Goal: Task Accomplishment & Management: Manage account settings

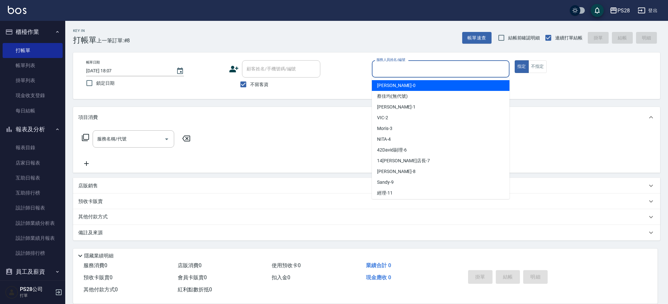
click at [464, 71] on input "服務人員姓名/編號" at bounding box center [441, 68] width 132 height 11
type input "[PERSON_NAME]-1"
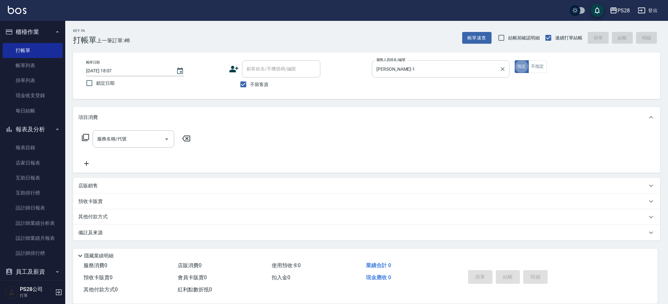
type button "true"
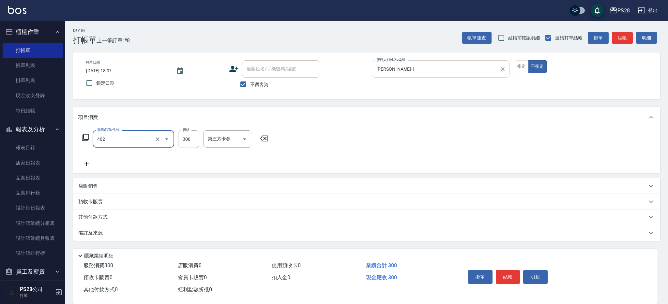
type input "頭皮隔離(402)"
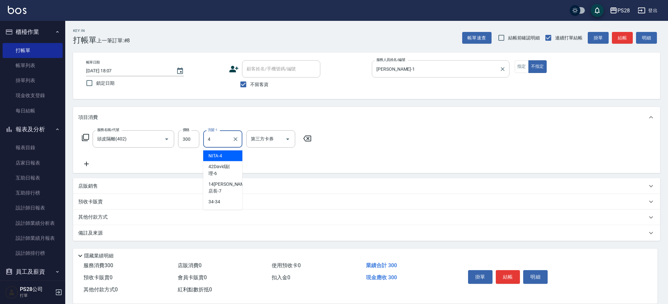
type input "NITA-4"
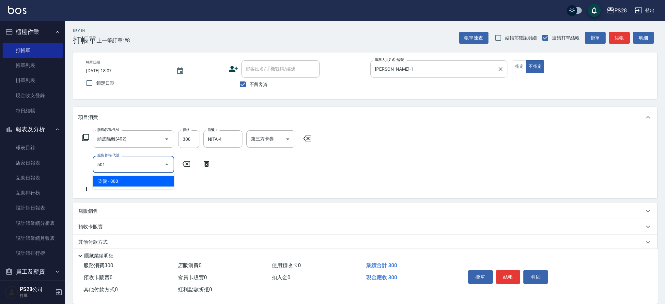
type input "染髮(501)"
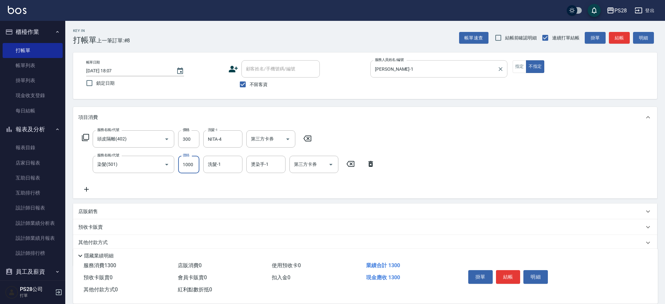
type input "1000"
type input "NITA-4"
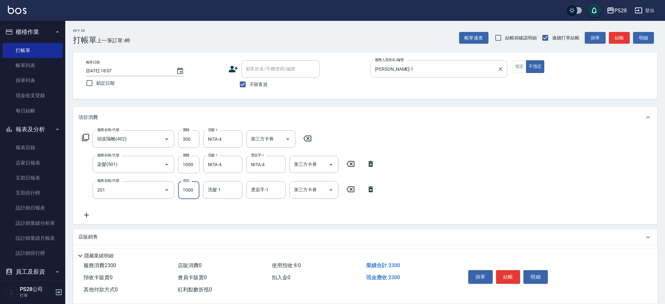
type input "基礎燙(201)"
type input "1500"
type input "NITA-4"
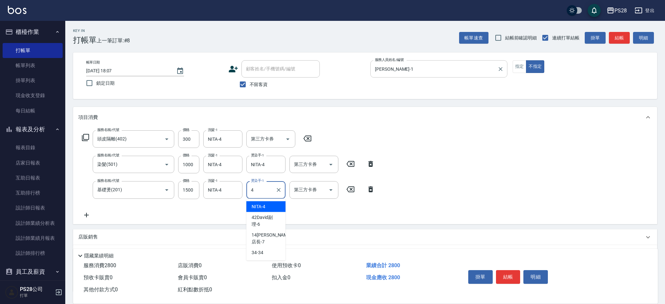
type input "NITA-4"
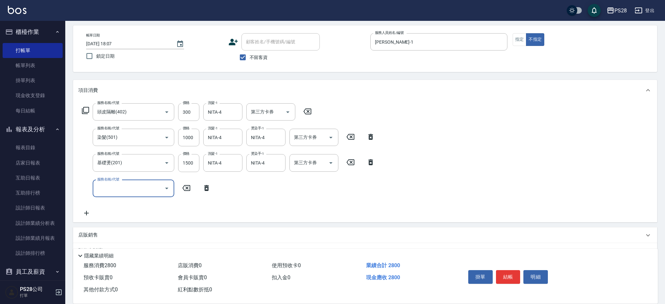
scroll to position [28, 0]
type input "1000護髮(406)"
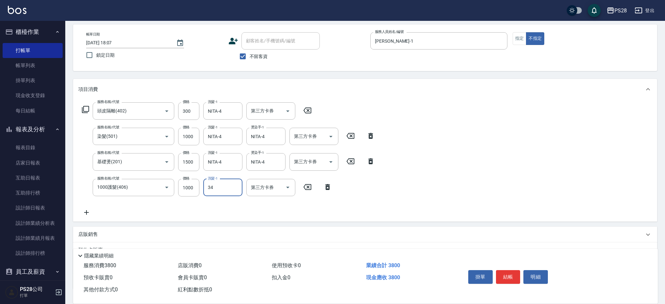
type input "34-34"
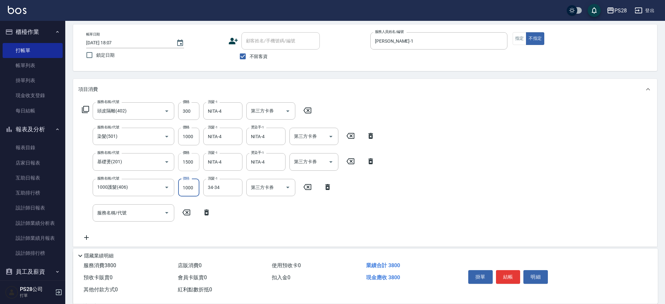
click at [187, 161] on input "1500" at bounding box center [188, 162] width 21 height 18
click at [193, 162] on input "1500" at bounding box center [188, 162] width 21 height 18
type input "1499"
click at [459, 188] on div "服務名稱/代號 頭皮隔離(402) 服務名稱/代號 價格 300 價格 洗髮-1 NITA-4 洗髮-1 第三方卡券 第三方卡券 服務名稱/代號 染髮(501…" at bounding box center [365, 173] width 584 height 147
drag, startPoint x: 236, startPoint y: 163, endPoint x: 224, endPoint y: 163, distance: 12.1
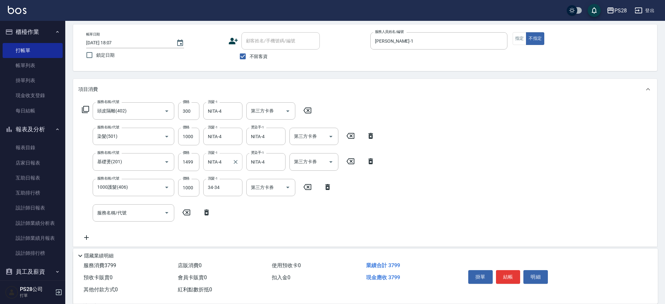
click at [236, 163] on icon "Clear" at bounding box center [235, 162] width 4 height 4
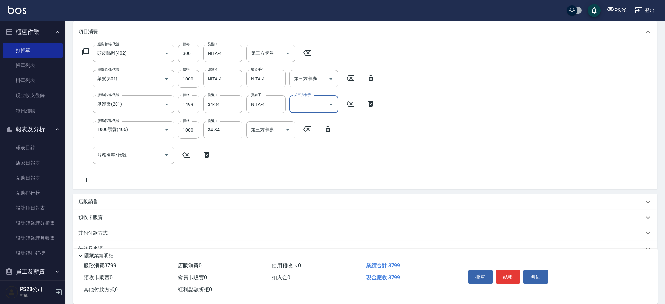
scroll to position [84, 0]
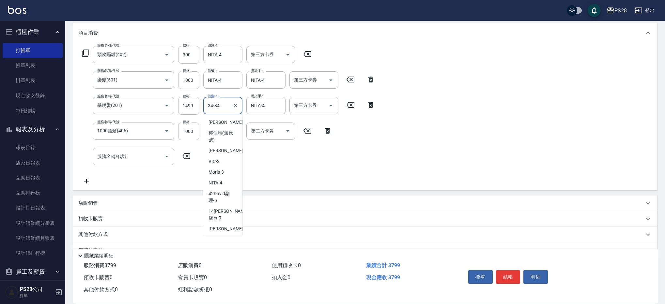
click at [222, 103] on input "34-34" at bounding box center [217, 105] width 23 height 11
click at [216, 163] on span "NITA -4" at bounding box center [215, 162] width 14 height 7
type input "NITA-4"
click at [222, 55] on input "NITA-4" at bounding box center [217, 54] width 23 height 11
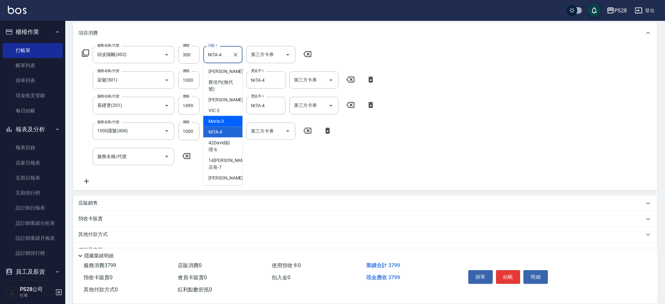
click at [500, 145] on div "服務名稱/代號 頭皮隔離(402) 服務名稱/代號 價格 300 價格 洗髮-1 NITA-4 洗髮-1 第三方卡券 第三方卡券 服務名稱/代號 染髮(501…" at bounding box center [365, 116] width 584 height 147
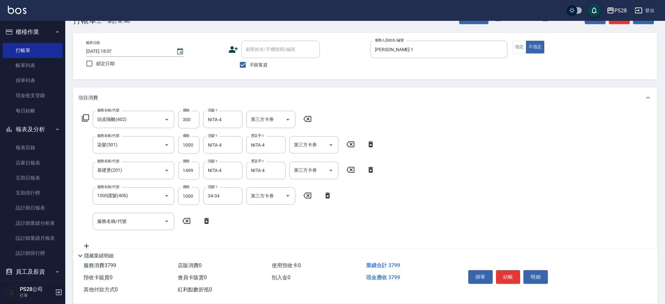
scroll to position [0, 0]
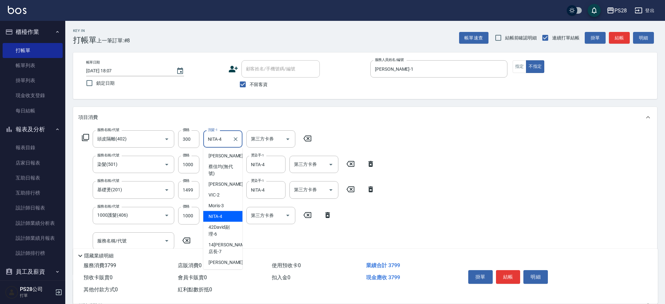
click at [229, 140] on input "NITA-4" at bounding box center [217, 138] width 23 height 11
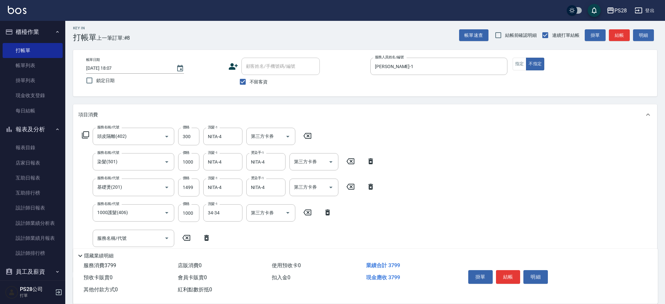
click at [461, 98] on div "Key In 打帳單 上一筆訂單:#8 帳單速查 結帳前確認明細 連續打單結帳 掛單 結帳 明細 帳單日期 [DATE] 18:07 鎖定日期 顧客姓名/手機…" at bounding box center [364, 209] width 599 height 383
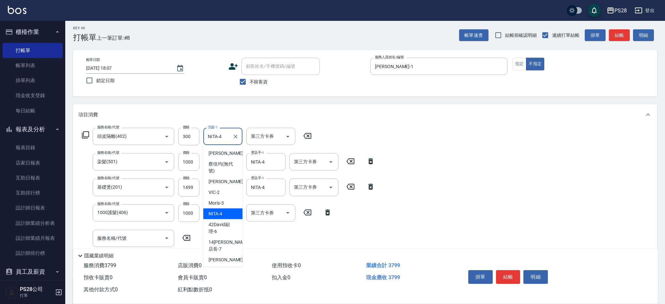
click at [227, 139] on input "NITA-4" at bounding box center [217, 136] width 23 height 11
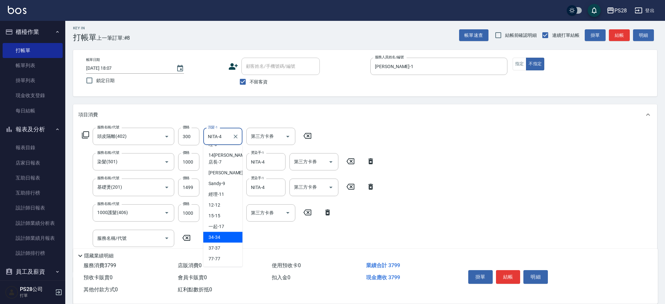
click at [223, 237] on div "34 -34" at bounding box center [222, 237] width 39 height 11
type input "34-34"
click at [376, 97] on div "Key In 打帳單 上一筆訂單:#8 帳單速查 結帳前確認明細 連續打單結帳 掛單 結帳 明細 帳單日期 [DATE] 18:07 鎖定日期 顧客姓名/手機…" at bounding box center [364, 209] width 599 height 383
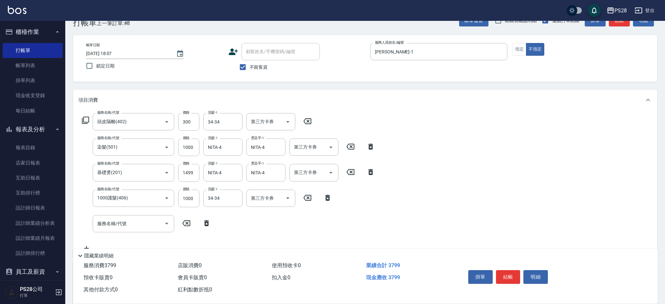
scroll to position [22, 0]
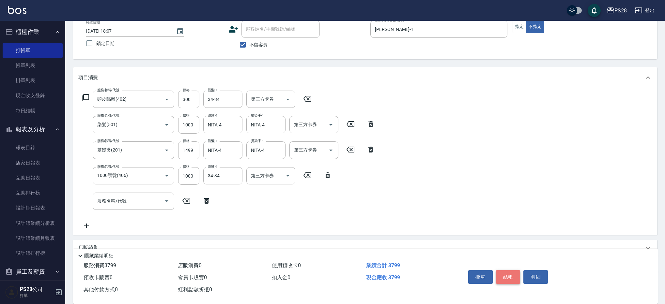
click at [507, 278] on button "結帳" at bounding box center [508, 277] width 24 height 14
type input "[DATE] 20:08"
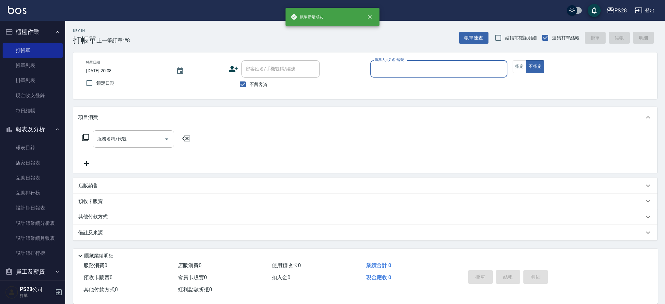
scroll to position [0, 0]
type input "4"
type button "false"
type input "NITA-4"
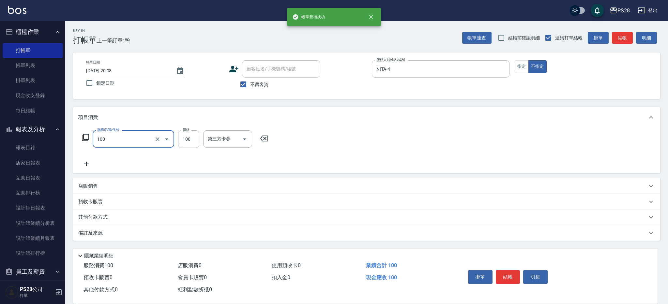
type input "洗髮(100)"
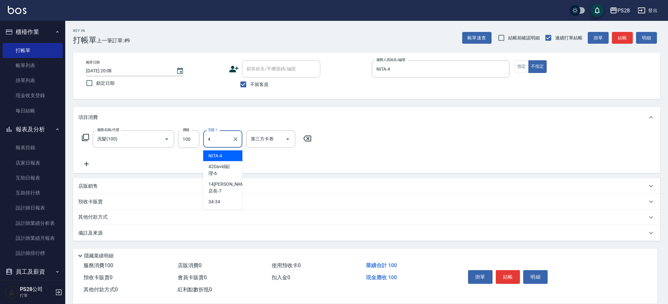
type input "NITA-4"
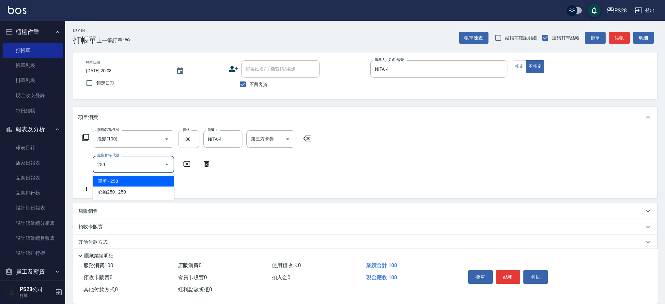
type input "單剪(250)"
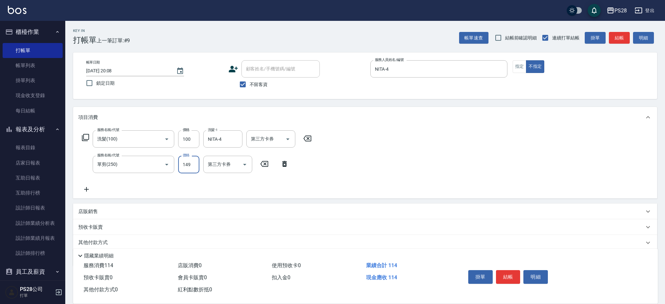
type input "149"
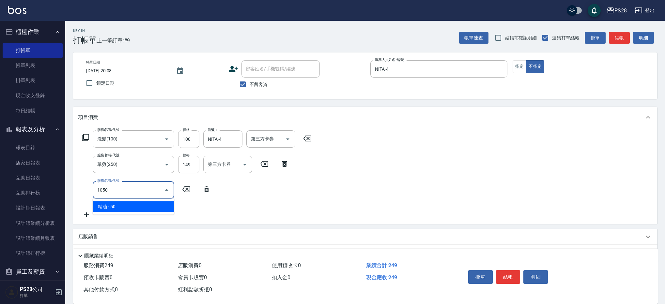
type input "精油(1050)"
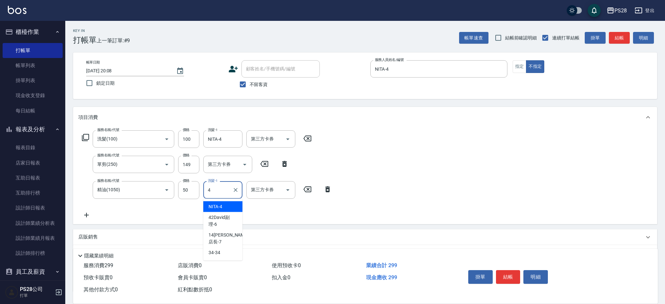
type input "NITA-4"
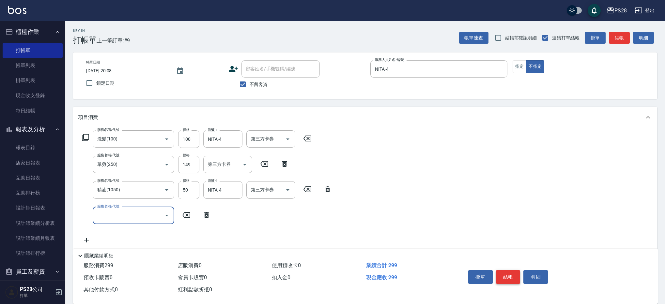
click at [504, 272] on button "結帳" at bounding box center [508, 277] width 24 height 14
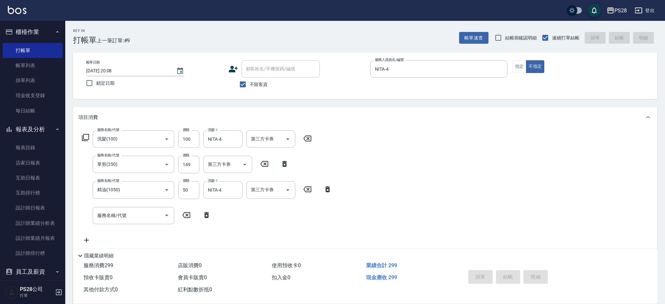
type input "[DATE] 20:09"
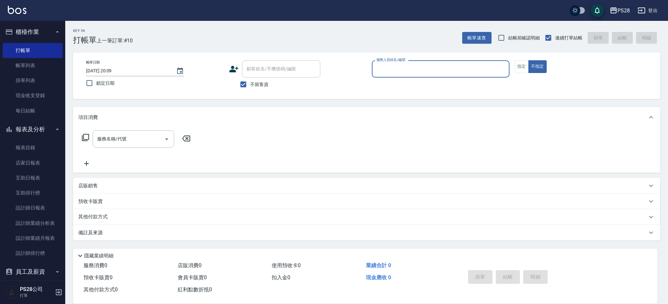
click at [406, 73] on input "服務人員姓名/編號" at bounding box center [441, 68] width 132 height 11
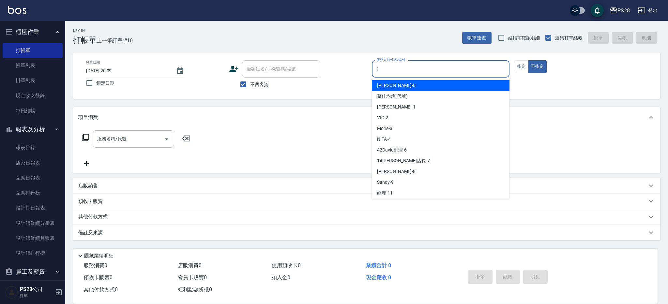
type input "[PERSON_NAME]-1"
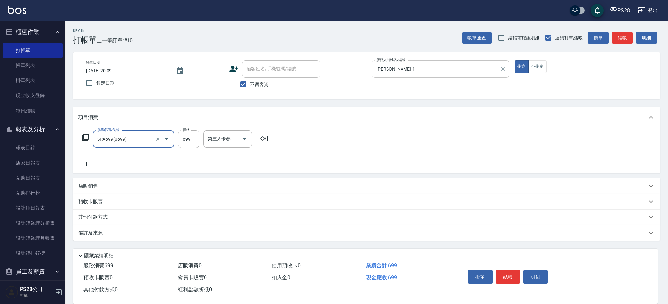
type input "SPA699(0699)"
type input "34"
type input "34-34"
click at [186, 139] on input "34" at bounding box center [188, 139] width 21 height 18
type input "699"
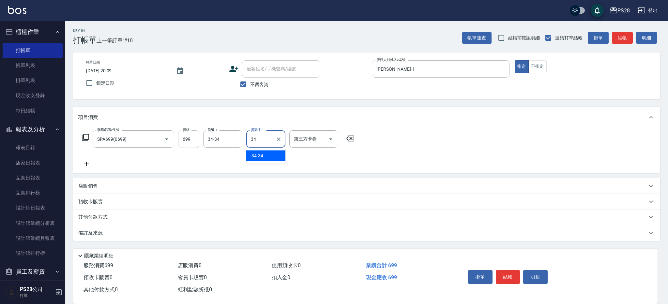
type input "34-34"
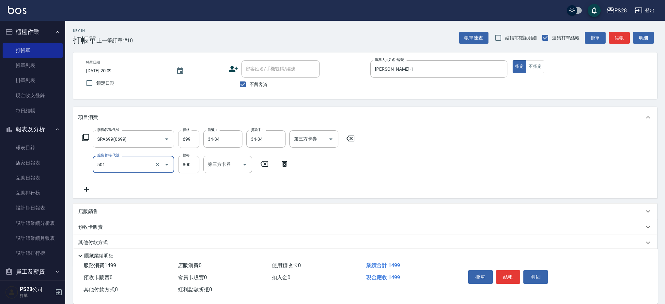
type input "染髮(501)"
type input "1000"
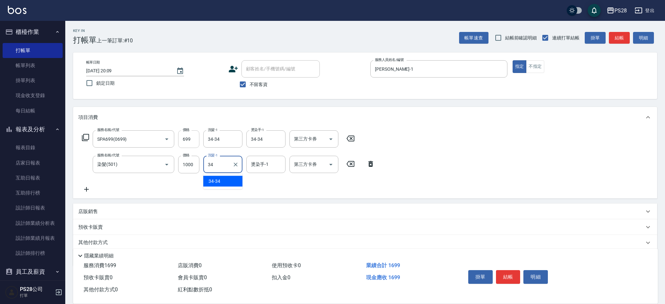
type input "34-34"
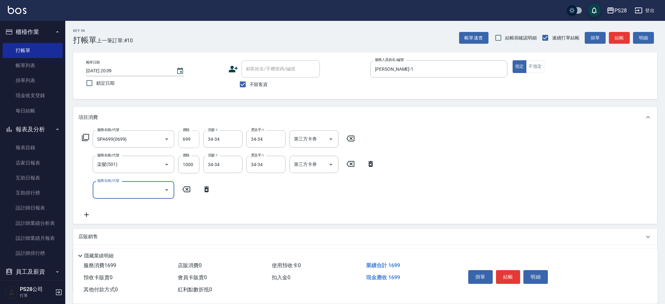
type input "5"
type input "基礎燙(201)"
type input "1499"
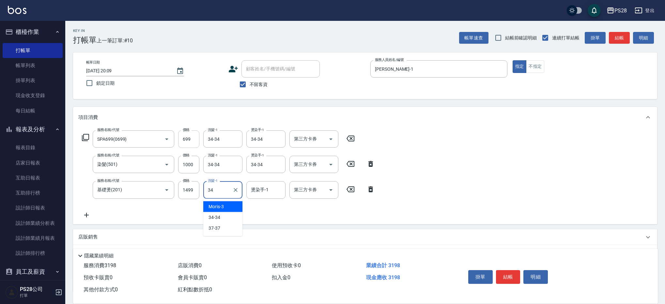
type input "34-34"
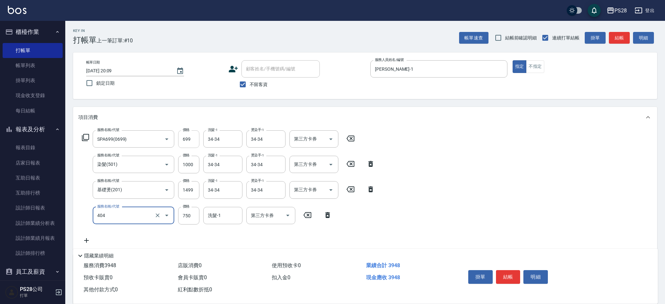
type input "750護髮(404)"
type input "34-34"
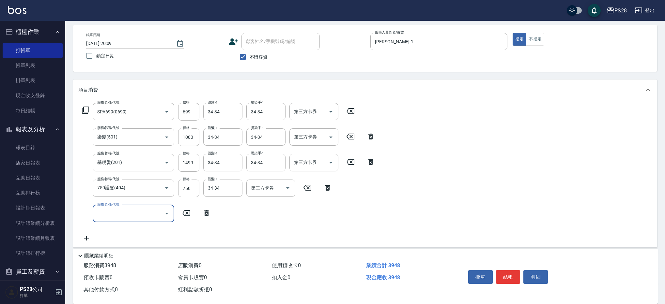
scroll to position [49, 0]
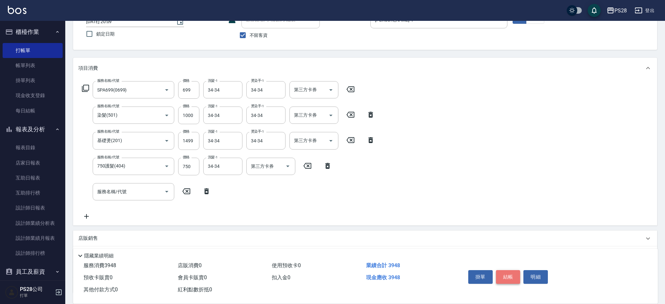
click at [515, 279] on button "結帳" at bounding box center [508, 277] width 24 height 14
type input "[DATE] 20:19"
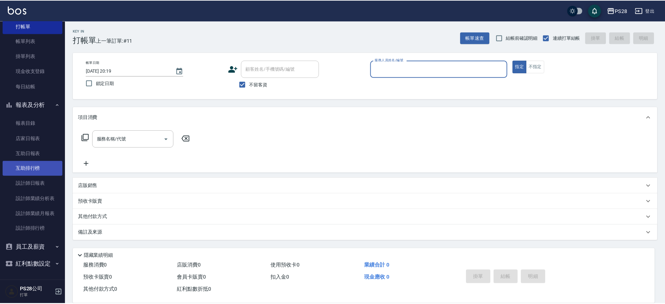
scroll to position [0, 0]
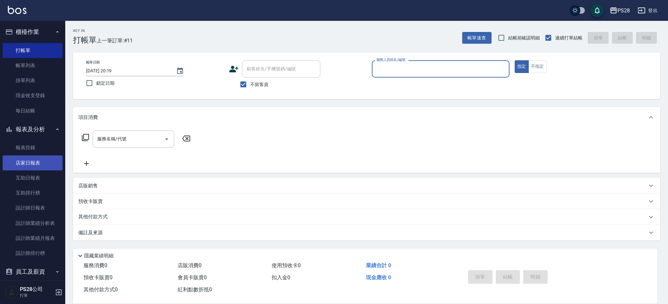
click at [38, 158] on link "店家日報表" at bounding box center [33, 163] width 60 height 15
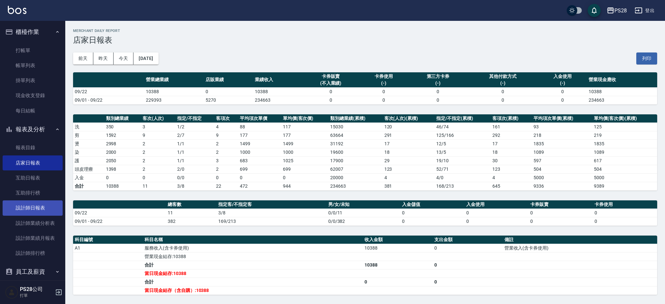
scroll to position [24, 0]
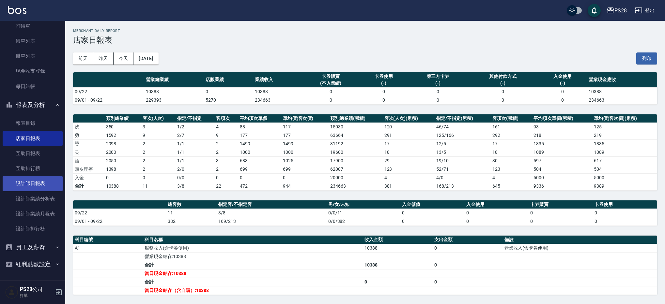
click at [38, 182] on link "設計師日報表" at bounding box center [33, 183] width 60 height 15
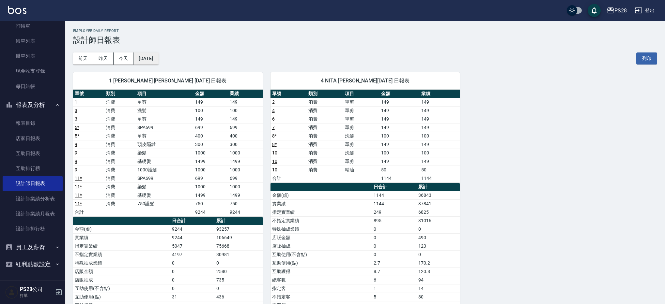
click at [158, 55] on button "[DATE]" at bounding box center [145, 59] width 25 height 12
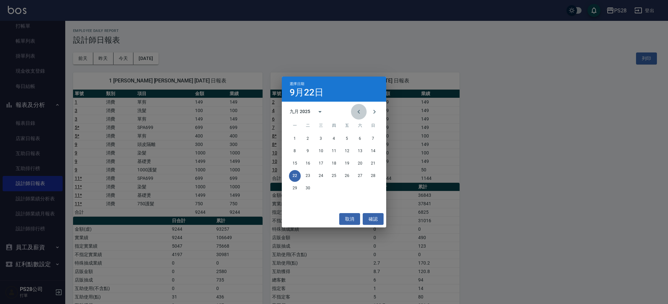
click at [355, 111] on icon "Previous month" at bounding box center [359, 112] width 8 height 8
click at [352, 176] on button "22" at bounding box center [347, 176] width 12 height 12
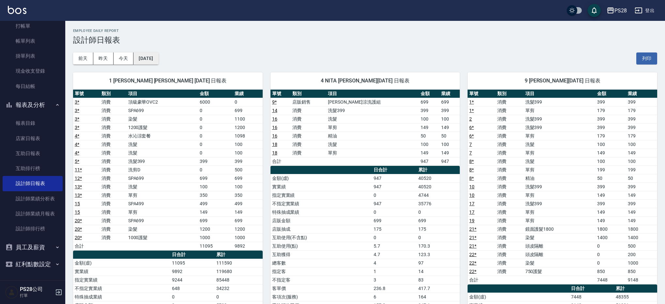
click at [158, 59] on button "[DATE]" at bounding box center [145, 59] width 25 height 12
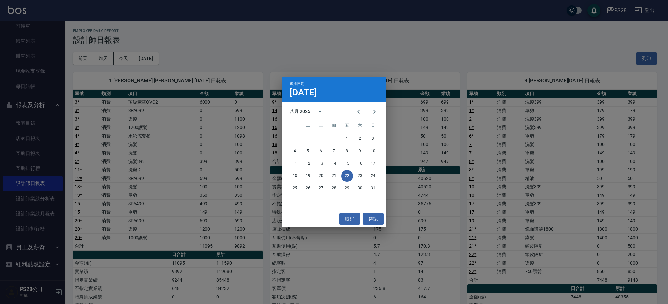
drag, startPoint x: 250, startPoint y: 48, endPoint x: 181, endPoint y: 66, distance: 71.0
click at [250, 48] on div "選擇日期 [DATE] 八月 2025 一 二 三 四 五 六 日 1 2 3 4 5 6 7 8 9 10 11 12 13 14 15 16 17 18 …" at bounding box center [334, 152] width 668 height 304
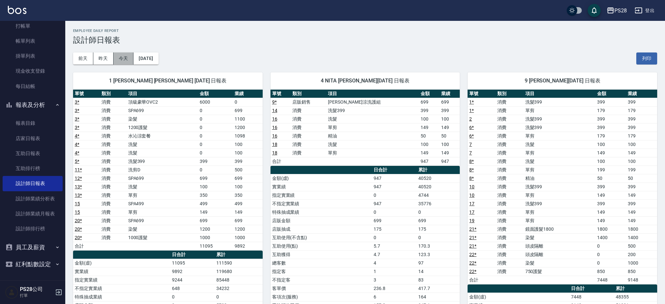
click at [127, 63] on button "今天" at bounding box center [123, 59] width 20 height 12
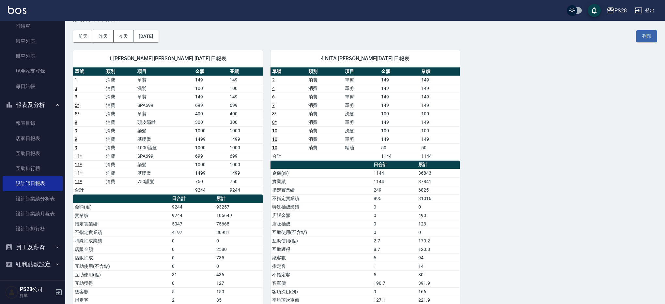
scroll to position [23, 0]
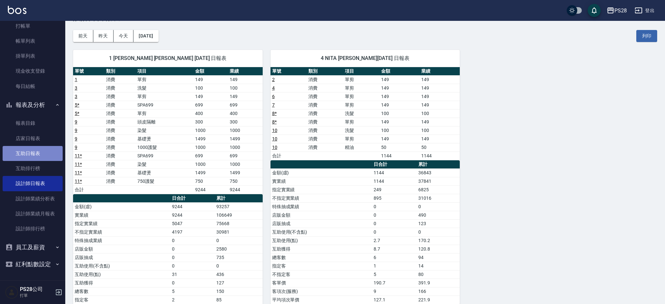
click at [35, 151] on link "互助日報表" at bounding box center [33, 153] width 60 height 15
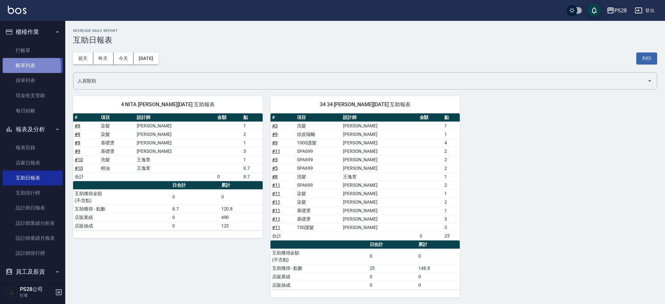
drag, startPoint x: 29, startPoint y: 67, endPoint x: 32, endPoint y: 60, distance: 8.2
click at [29, 67] on link "帳單列表" at bounding box center [33, 65] width 60 height 15
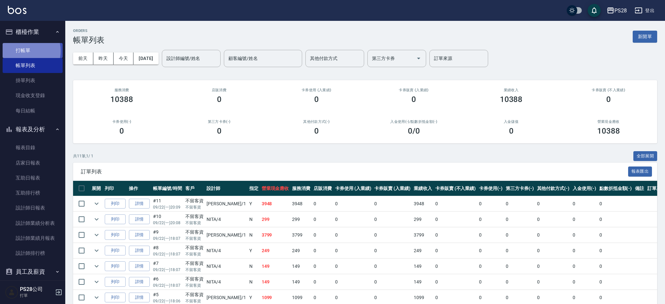
click at [22, 51] on link "打帳單" at bounding box center [33, 50] width 60 height 15
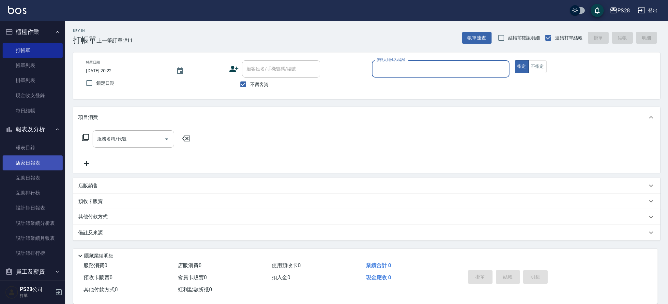
click at [23, 167] on link "店家日報表" at bounding box center [33, 163] width 60 height 15
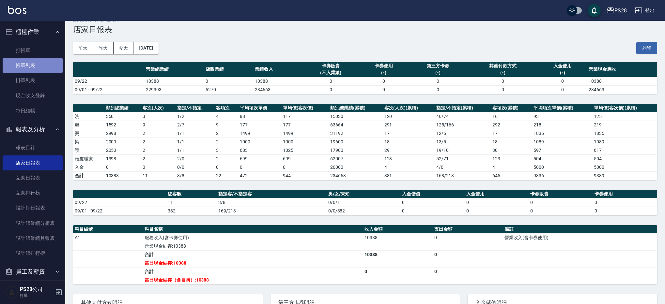
drag, startPoint x: 39, startPoint y: 61, endPoint x: 38, endPoint y: 67, distance: 5.3
click at [39, 61] on link "帳單列表" at bounding box center [33, 65] width 60 height 15
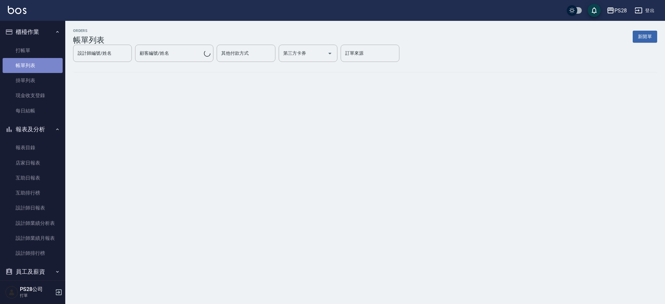
click at [38, 67] on link "帳單列表" at bounding box center [33, 65] width 60 height 15
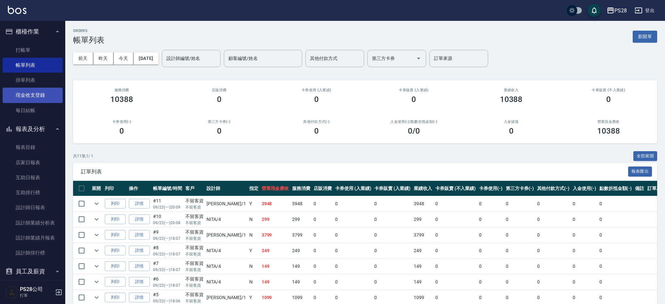
scroll to position [1, 0]
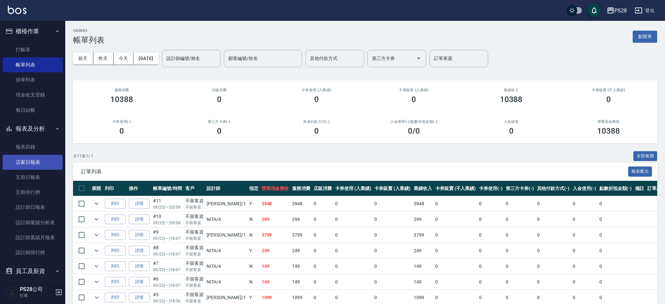
click at [38, 166] on link "店家日報表" at bounding box center [33, 162] width 60 height 15
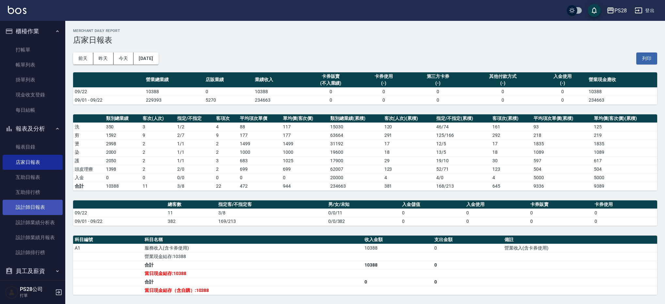
click at [41, 206] on link "設計師日報表" at bounding box center [33, 207] width 60 height 15
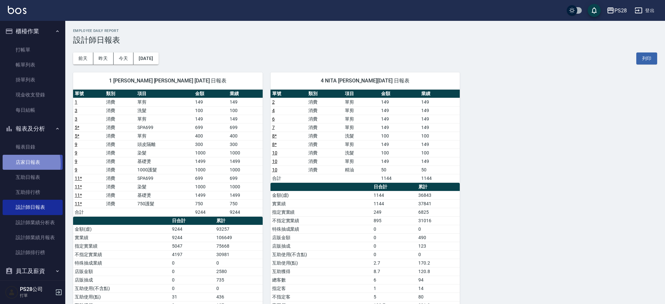
click at [18, 164] on link "店家日報表" at bounding box center [33, 162] width 60 height 15
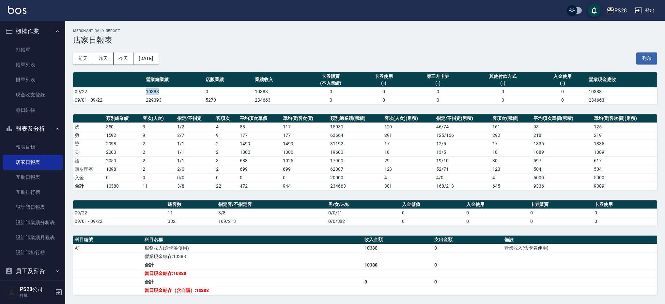
drag, startPoint x: 143, startPoint y: 90, endPoint x: 179, endPoint y: 93, distance: 36.3
click at [173, 90] on tr "09/22 10388 0 10388 0 0 0 0 0 10388" at bounding box center [365, 91] width 584 height 8
click at [182, 94] on td "10388" at bounding box center [174, 91] width 60 height 8
drag, startPoint x: 166, startPoint y: 213, endPoint x: 193, endPoint y: 215, distance: 27.1
click at [193, 214] on td "11" at bounding box center [191, 213] width 51 height 8
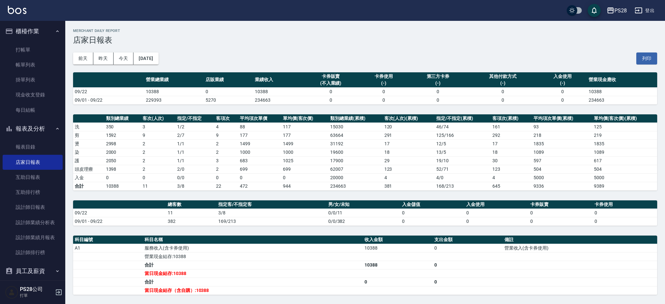
click at [217, 214] on td "3/8" at bounding box center [272, 213] width 110 height 8
drag, startPoint x: 225, startPoint y: 214, endPoint x: 219, endPoint y: 215, distance: 5.6
click at [221, 214] on td "3/8" at bounding box center [272, 213] width 110 height 8
drag, startPoint x: 199, startPoint y: 90, endPoint x: 214, endPoint y: 92, distance: 15.1
click at [213, 91] on tr "09/22 10388 0 10388 0 0 0 0 0 10388" at bounding box center [365, 91] width 584 height 8
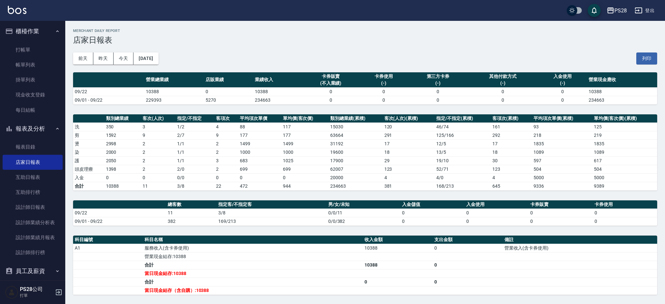
drag, startPoint x: 107, startPoint y: 178, endPoint x: 122, endPoint y: 178, distance: 15.0
click at [122, 178] on td "0" at bounding box center [122, 177] width 37 height 8
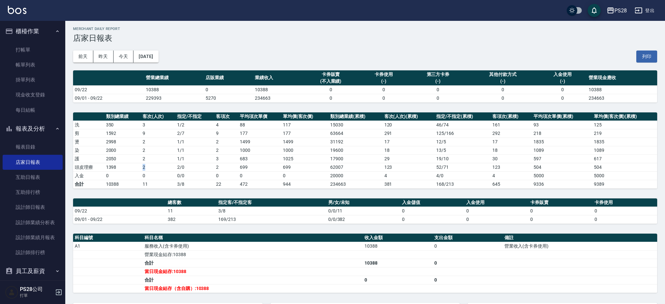
scroll to position [1, 0]
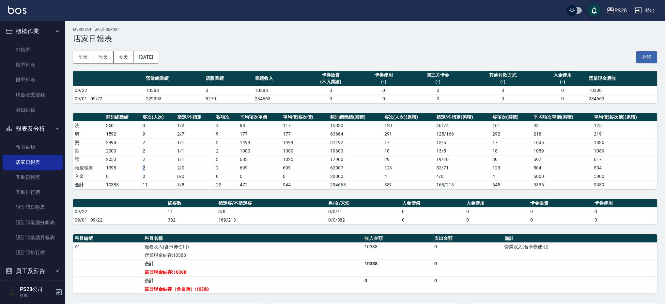
drag, startPoint x: 138, startPoint y: 168, endPoint x: 165, endPoint y: 168, distance: 26.7
click at [165, 167] on tr "頭皮理療 1398 2 2 / 0 2 699 699 62007 123 52 / 71 123 504 504" at bounding box center [365, 168] width 584 height 8
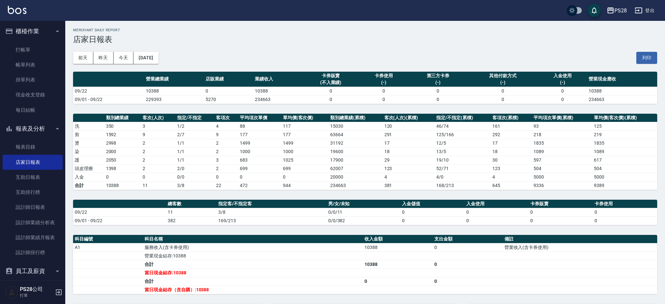
click at [165, 167] on td "2" at bounding box center [158, 168] width 35 height 8
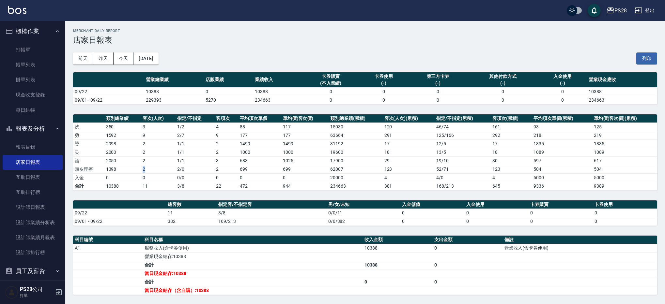
drag, startPoint x: 152, startPoint y: 168, endPoint x: 137, endPoint y: 168, distance: 15.7
click at [137, 168] on tr "頭皮理療 1398 2 2 / 0 2 699 699 62007 123 52 / 71 123 504 504" at bounding box center [365, 169] width 584 height 8
click at [134, 168] on td "1398" at bounding box center [122, 169] width 37 height 8
drag, startPoint x: 170, startPoint y: 172, endPoint x: 182, endPoint y: 171, distance: 12.1
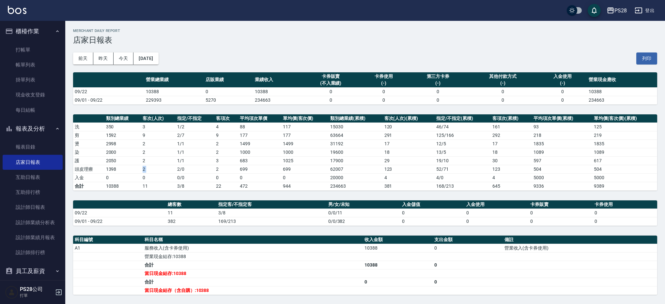
click at [180, 172] on tr "頭皮理療 1398 2 2 / 0 2 699 699 62007 123 52 / 71 123 504 504" at bounding box center [365, 169] width 584 height 8
click at [236, 55] on div "[DATE] [DATE] [DATE] [DATE] 列印" at bounding box center [365, 59] width 584 height 28
click at [46, 207] on link "設計師日報表" at bounding box center [33, 207] width 60 height 15
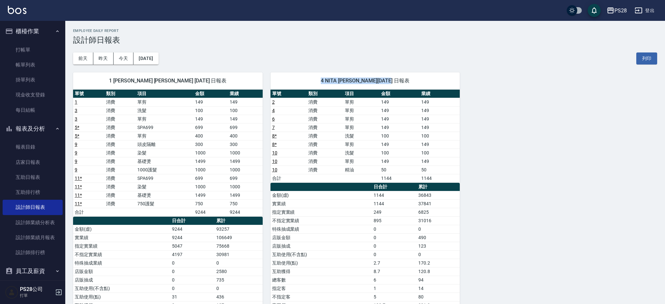
drag, startPoint x: 325, startPoint y: 80, endPoint x: 404, endPoint y: 81, distance: 79.6
click at [404, 81] on span "4 NITA [PERSON_NAME][DATE] 日報表" at bounding box center [365, 81] width 174 height 7
click at [422, 80] on span "4 NITA [PERSON_NAME][DATE] 日報表" at bounding box center [365, 81] width 174 height 7
drag, startPoint x: 416, startPoint y: 81, endPoint x: 317, endPoint y: 80, distance: 99.1
click at [318, 79] on span "4 NITA [PERSON_NAME][DATE] 日報表" at bounding box center [365, 81] width 174 height 7
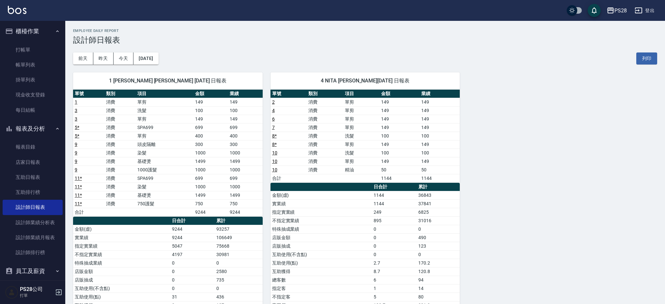
click at [317, 80] on span "4 NITA [PERSON_NAME][DATE] 日報表" at bounding box center [365, 81] width 174 height 7
drag, startPoint x: 317, startPoint y: 80, endPoint x: 404, endPoint y: 79, distance: 86.7
click at [404, 79] on span "4 NITA [PERSON_NAME][DATE] 日報表" at bounding box center [365, 81] width 174 height 7
click at [415, 82] on span "4 NITA [PERSON_NAME][DATE] 日報表" at bounding box center [365, 81] width 174 height 7
drag, startPoint x: 416, startPoint y: 82, endPoint x: 270, endPoint y: 83, distance: 146.1
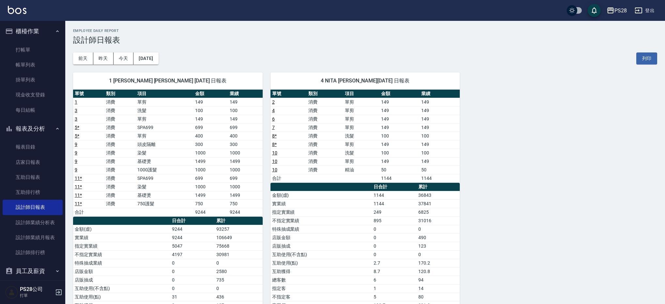
click at [270, 83] on div "4 NITA [PERSON_NAME][DATE] 日報表 單號 類別 項目 金額 業績 2 消費 單剪 149 149 4 消費 單剪 149 149 6…" at bounding box center [361, 217] width 197 height 304
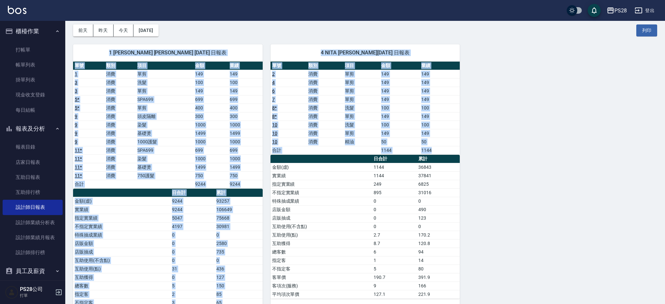
scroll to position [72, 0]
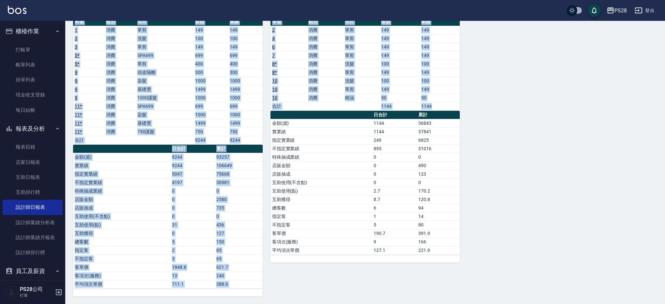
drag, startPoint x: 111, startPoint y: 82, endPoint x: 526, endPoint y: 303, distance: 469.7
click at [528, 304] on html "PS28 登出 櫃檯作業 打帳單 帳單列表 掛單列表 現金收支登錄 每日結帳 報表及分析 報表目錄 店家日報表 互助日報表 互助排行榜 設計師日報表 設計師業…" at bounding box center [332, 116] width 665 height 377
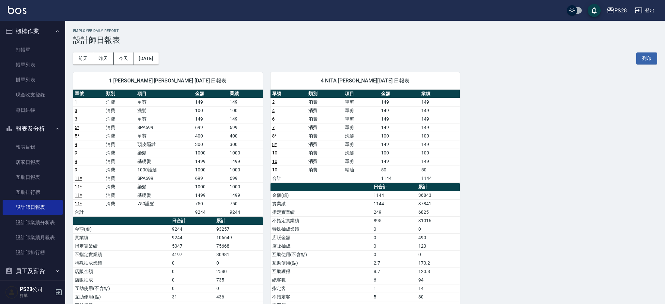
click at [245, 46] on div "[DATE] [DATE] [DATE] [DATE] 列印" at bounding box center [365, 59] width 584 height 28
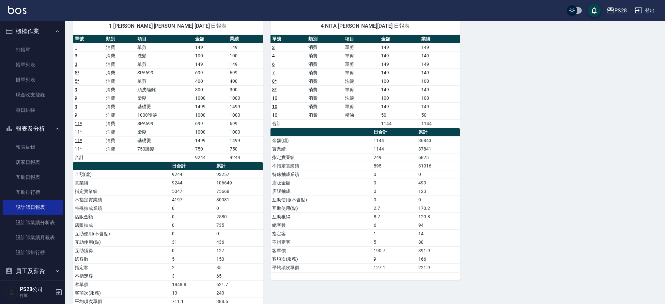
scroll to position [55, 0]
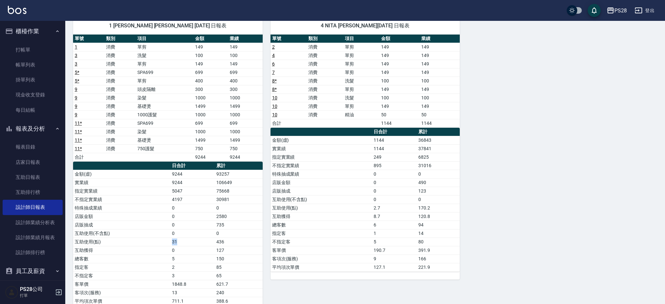
drag, startPoint x: 179, startPoint y: 239, endPoint x: 159, endPoint y: 240, distance: 19.9
click at [159, 240] on tr "互助使用(點) 31 436" at bounding box center [167, 242] width 189 height 8
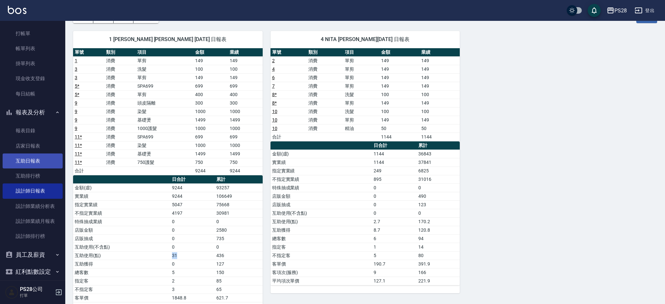
scroll to position [41, 0]
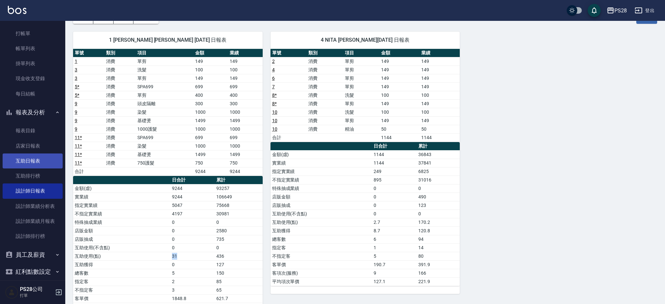
click at [39, 164] on link "互助日報表" at bounding box center [33, 161] width 60 height 15
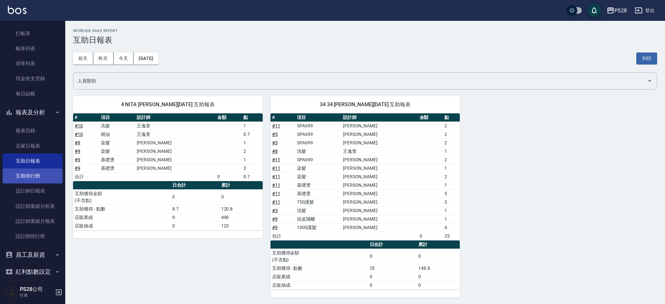
scroll to position [24, 0]
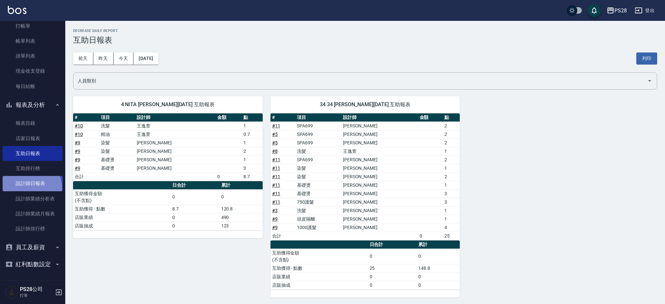
click at [30, 188] on link "設計師日報表" at bounding box center [33, 183] width 60 height 15
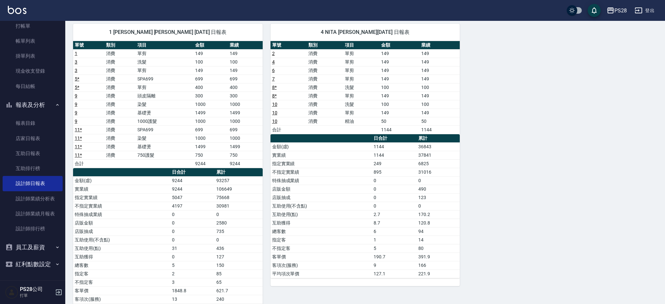
scroll to position [48, 0]
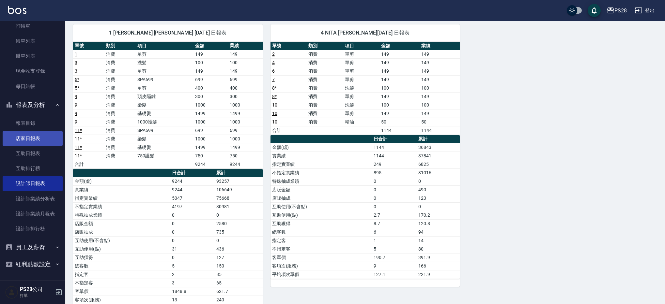
click at [33, 142] on link "店家日報表" at bounding box center [33, 138] width 60 height 15
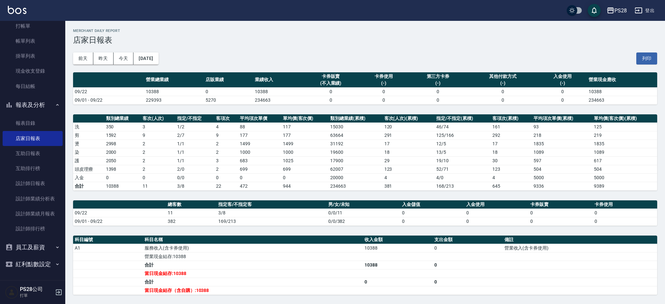
click at [654, 9] on button "登出" at bounding box center [644, 11] width 25 height 12
